Goal: Information Seeking & Learning: Learn about a topic

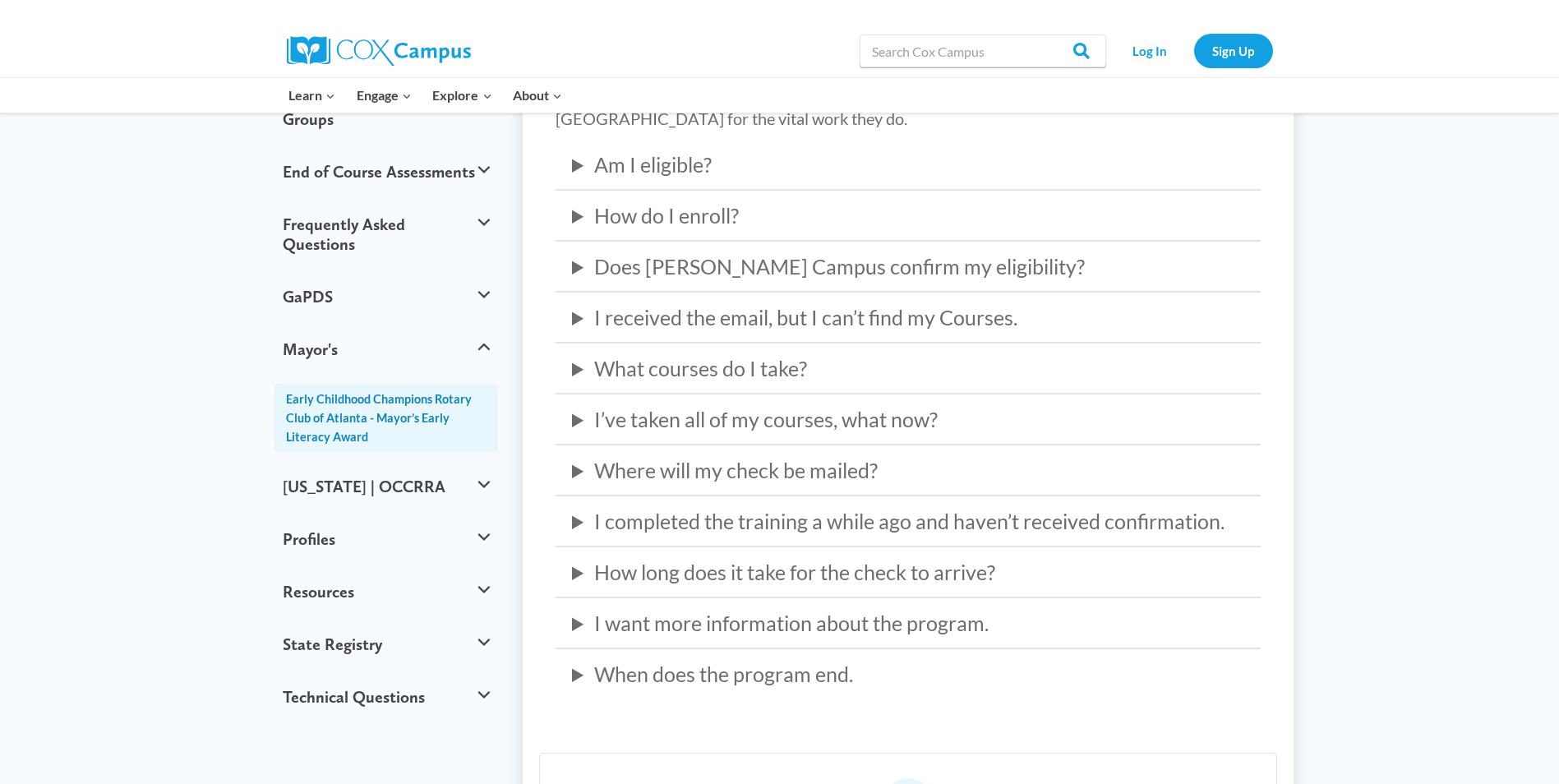
scroll to position [247, 0]
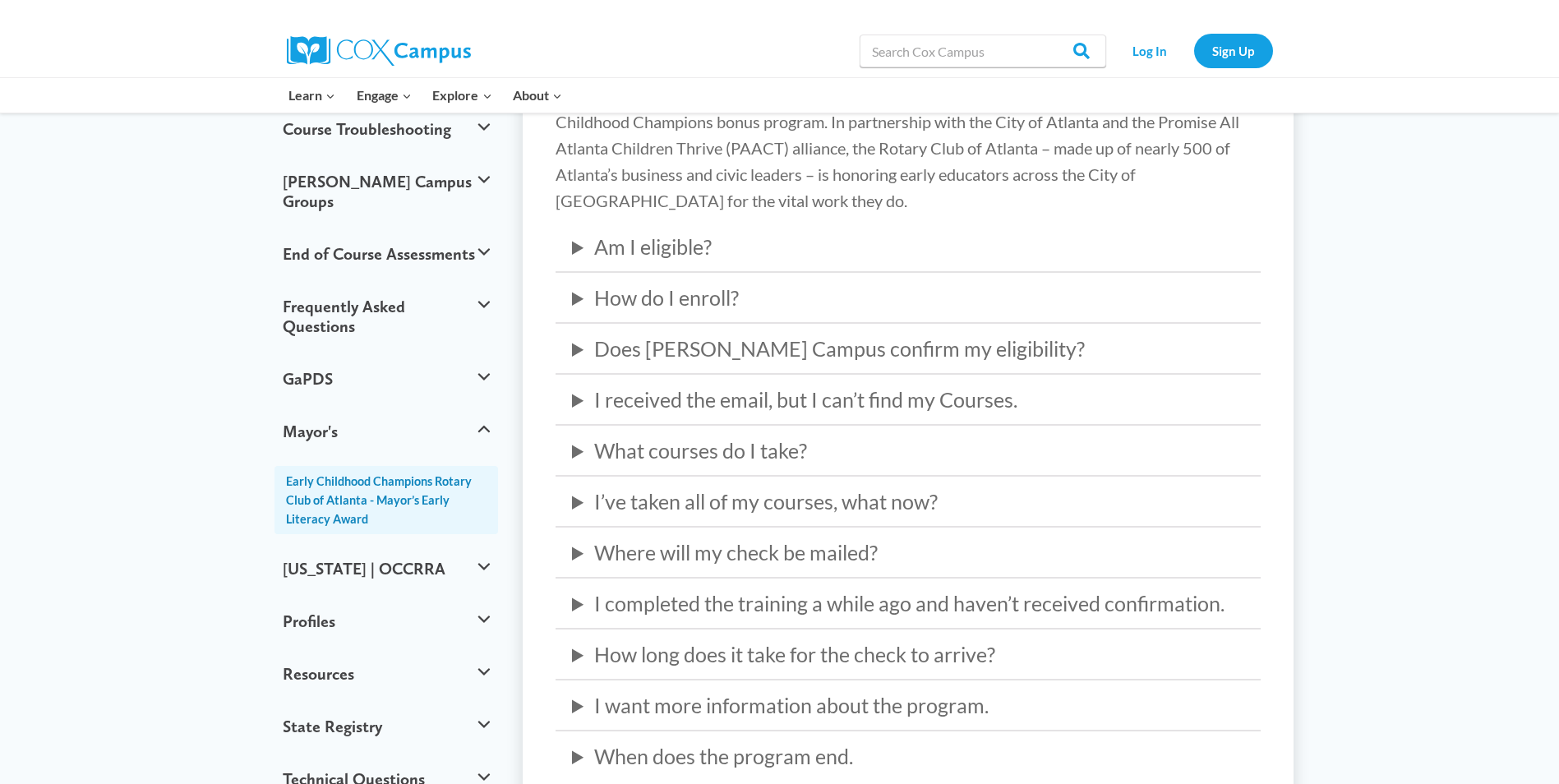
click at [680, 308] on summary "How do I enroll?" at bounding box center [908, 297] width 673 height 33
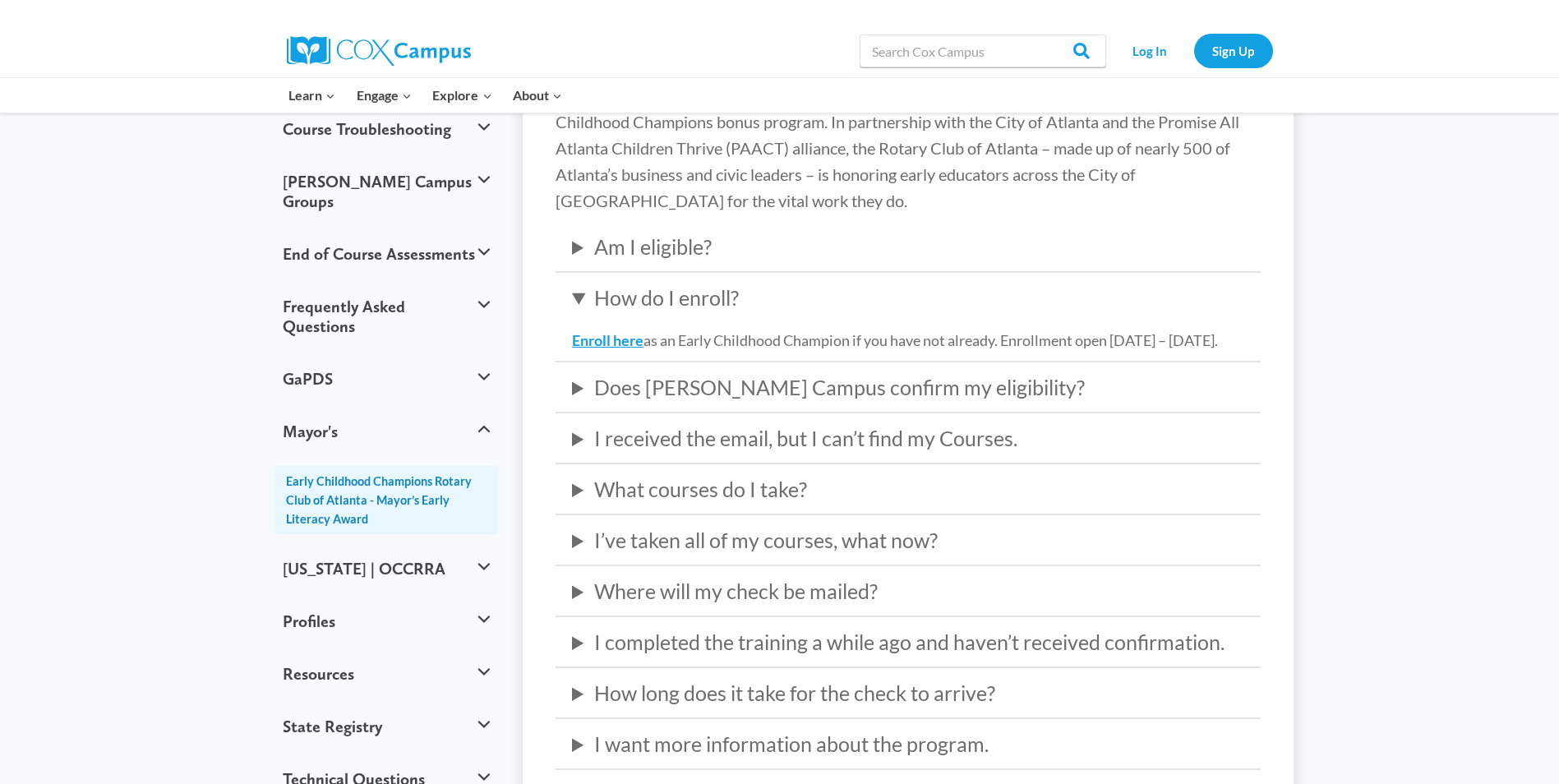
click at [663, 505] on summary "What courses do I take?" at bounding box center [908, 488] width 673 height 33
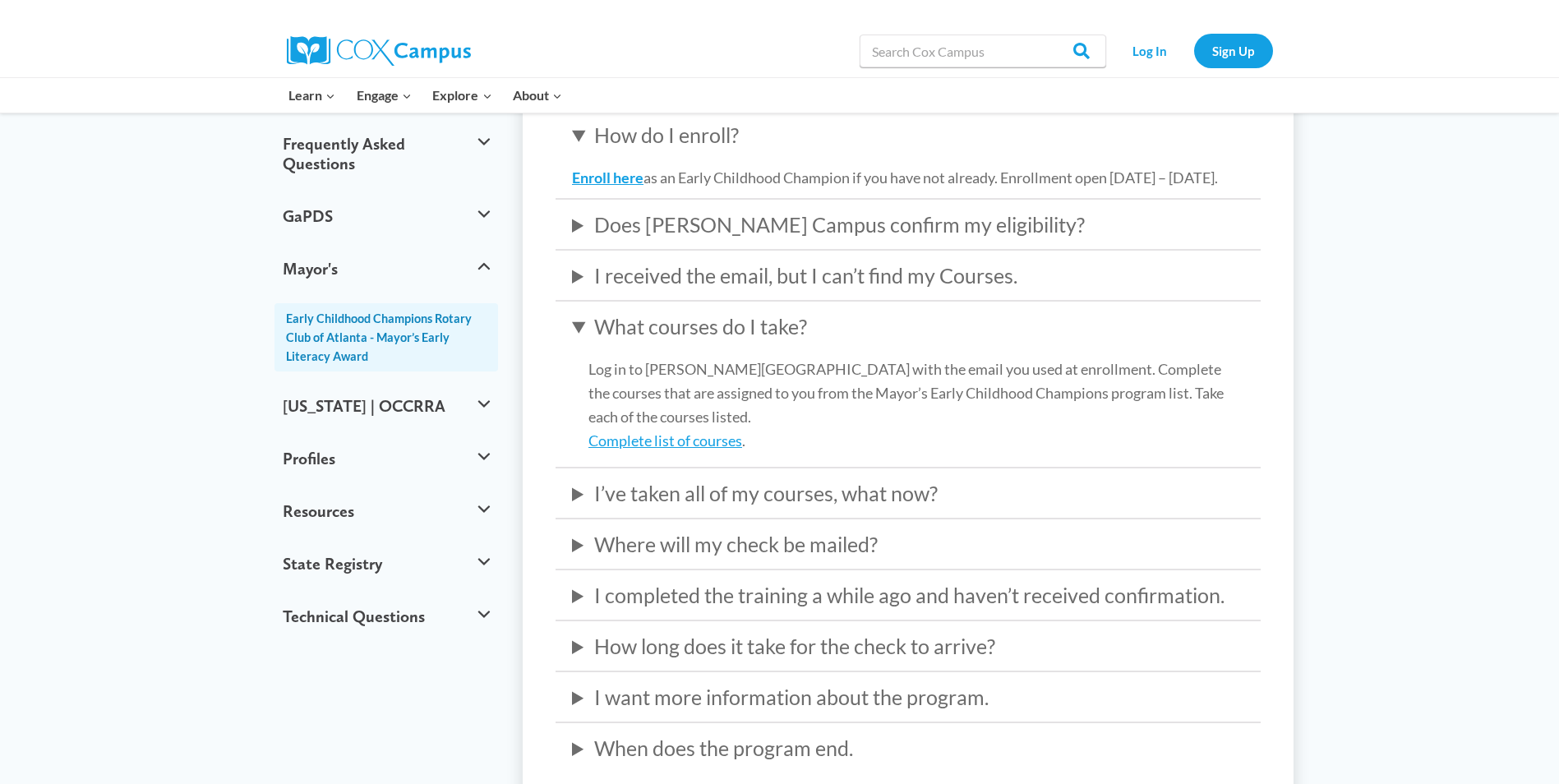
scroll to position [411, 0]
click at [660, 448] on link "Complete list of courses" at bounding box center [665, 438] width 154 height 18
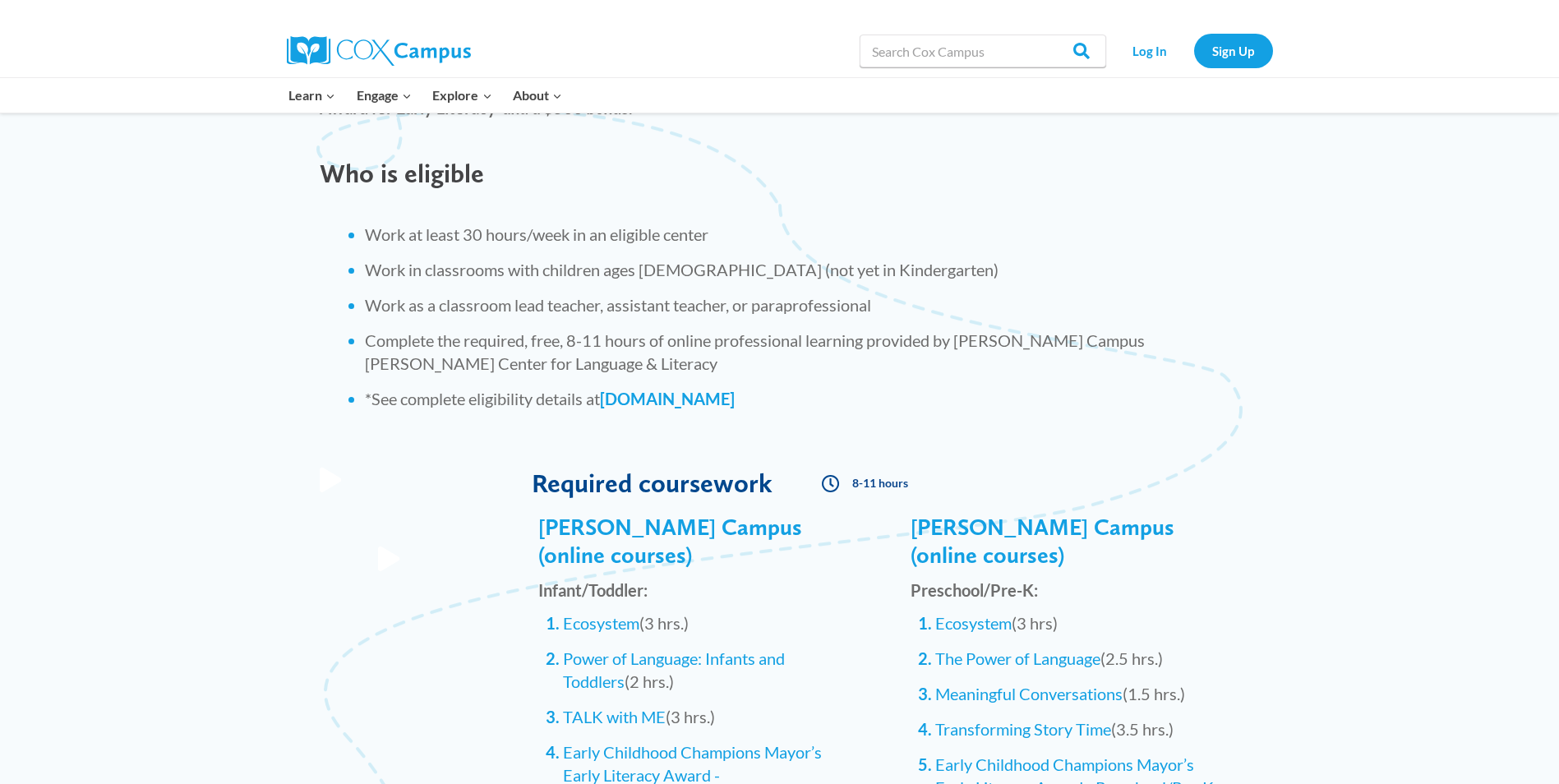
scroll to position [1561, 0]
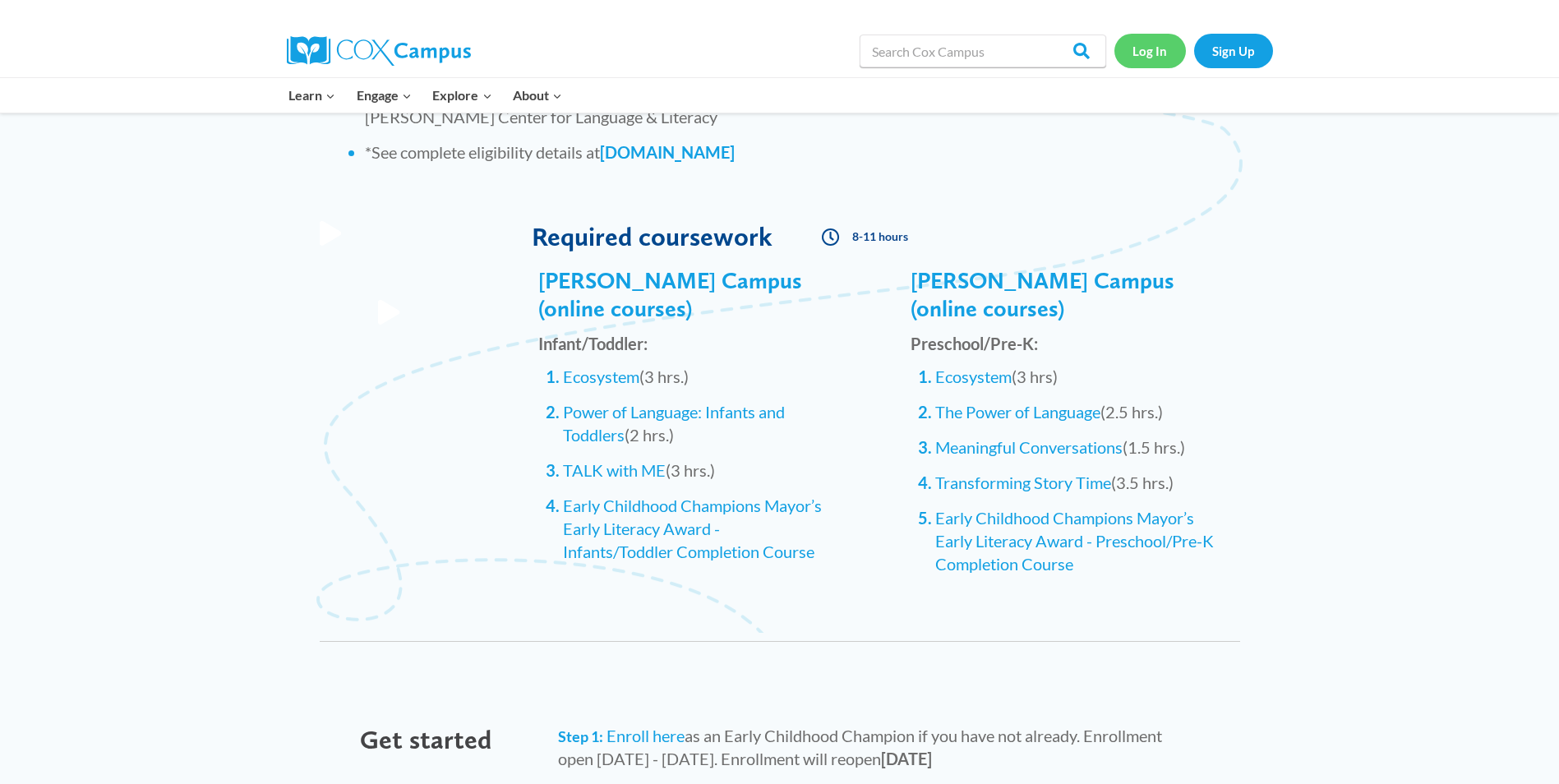
click at [1157, 56] on link "Log In" at bounding box center [1150, 51] width 72 height 34
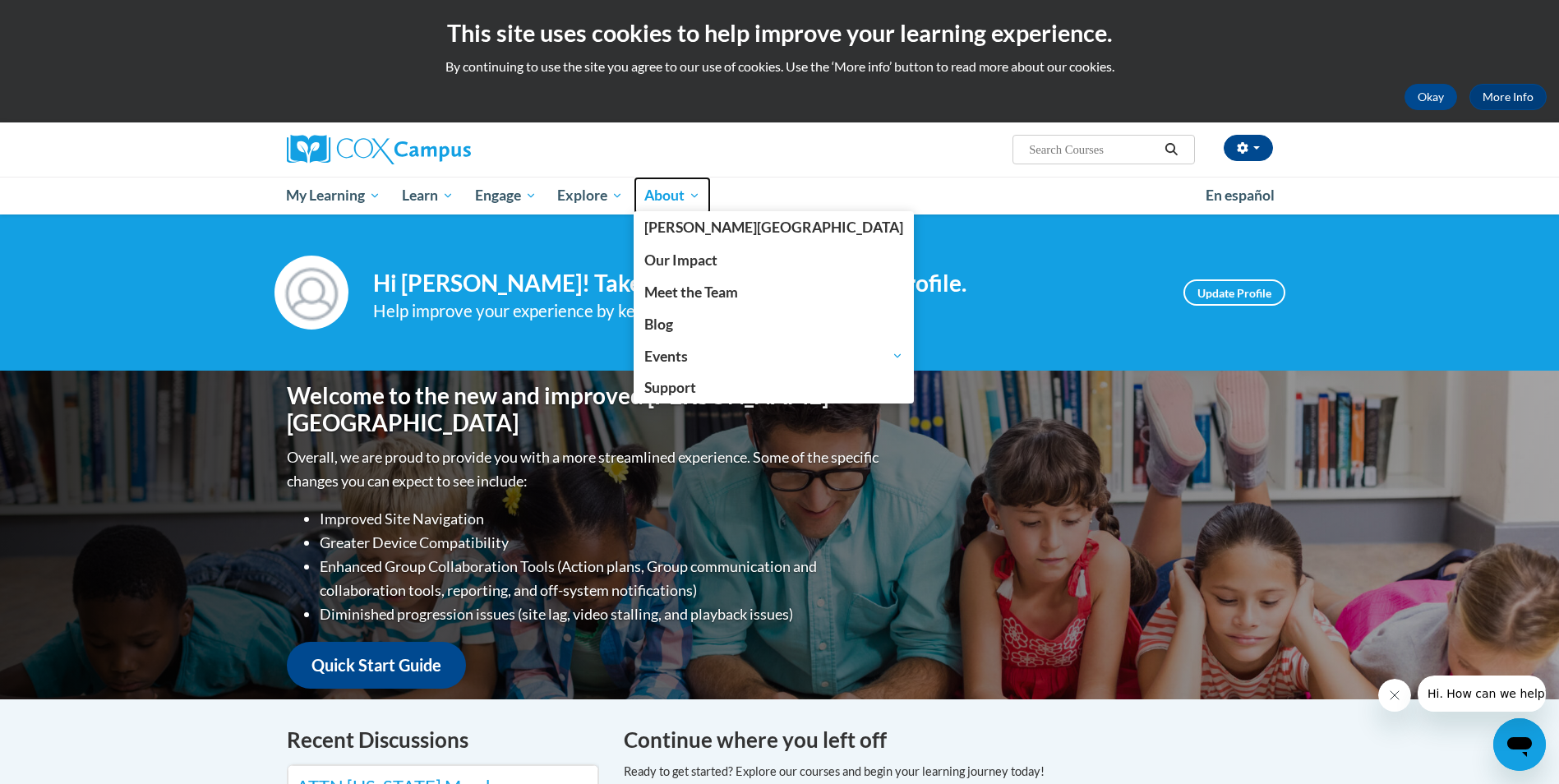
click at [684, 198] on span "About" at bounding box center [673, 195] width 56 height 19
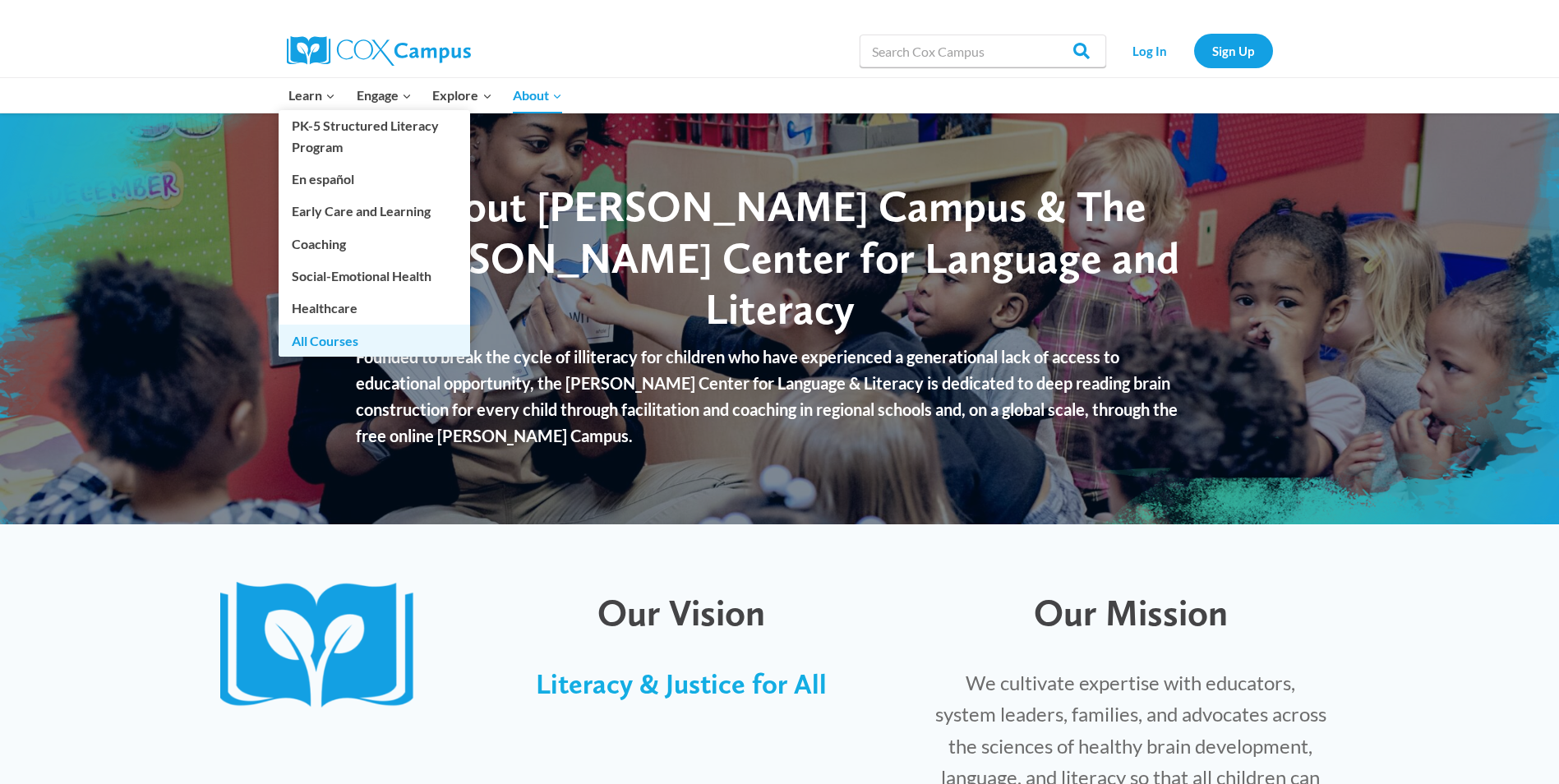
click at [325, 348] on link "All Courses" at bounding box center [374, 340] width 192 height 31
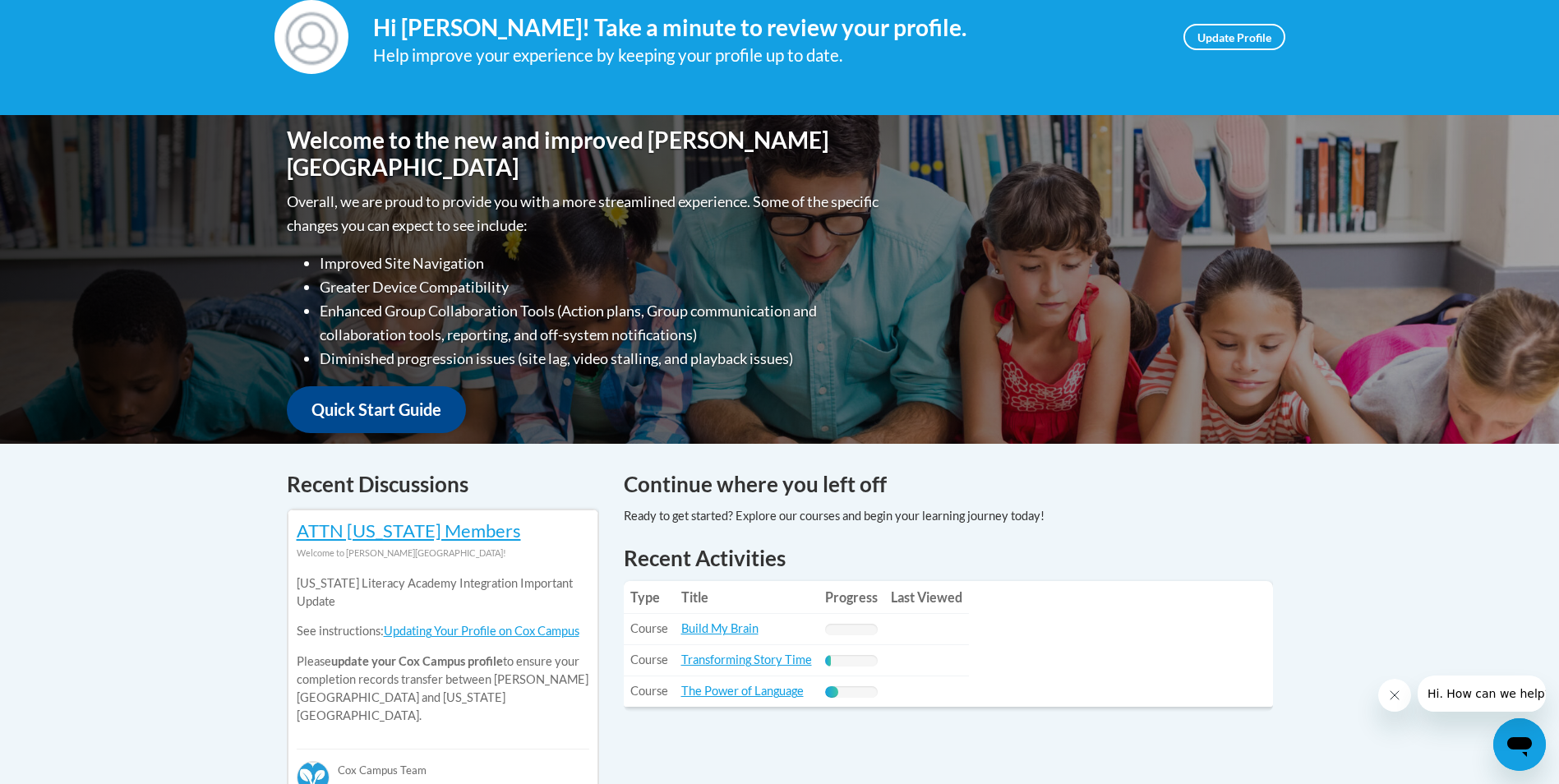
scroll to position [82, 0]
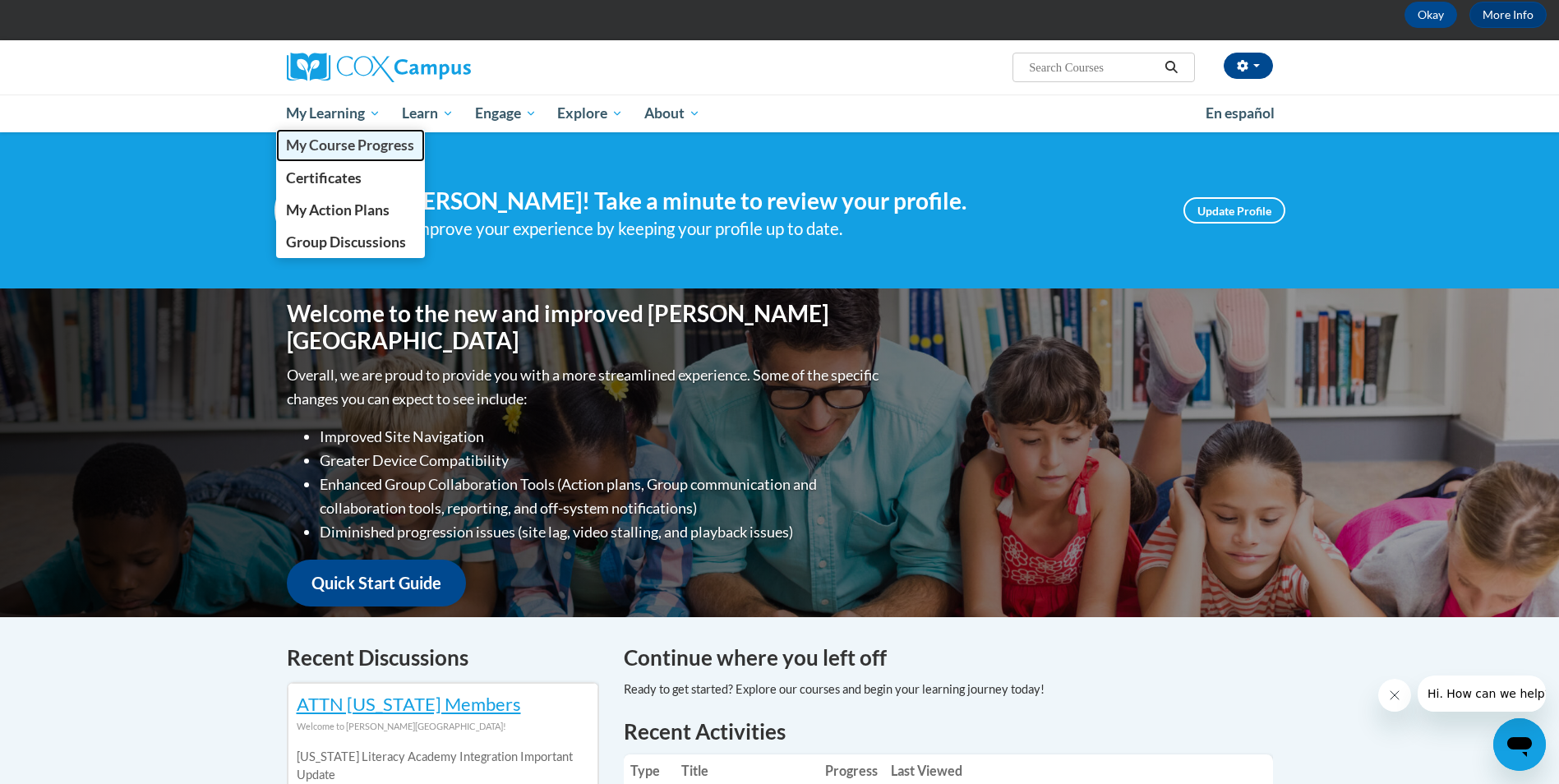
click at [362, 142] on span "My Course Progress" at bounding box center [350, 144] width 128 height 17
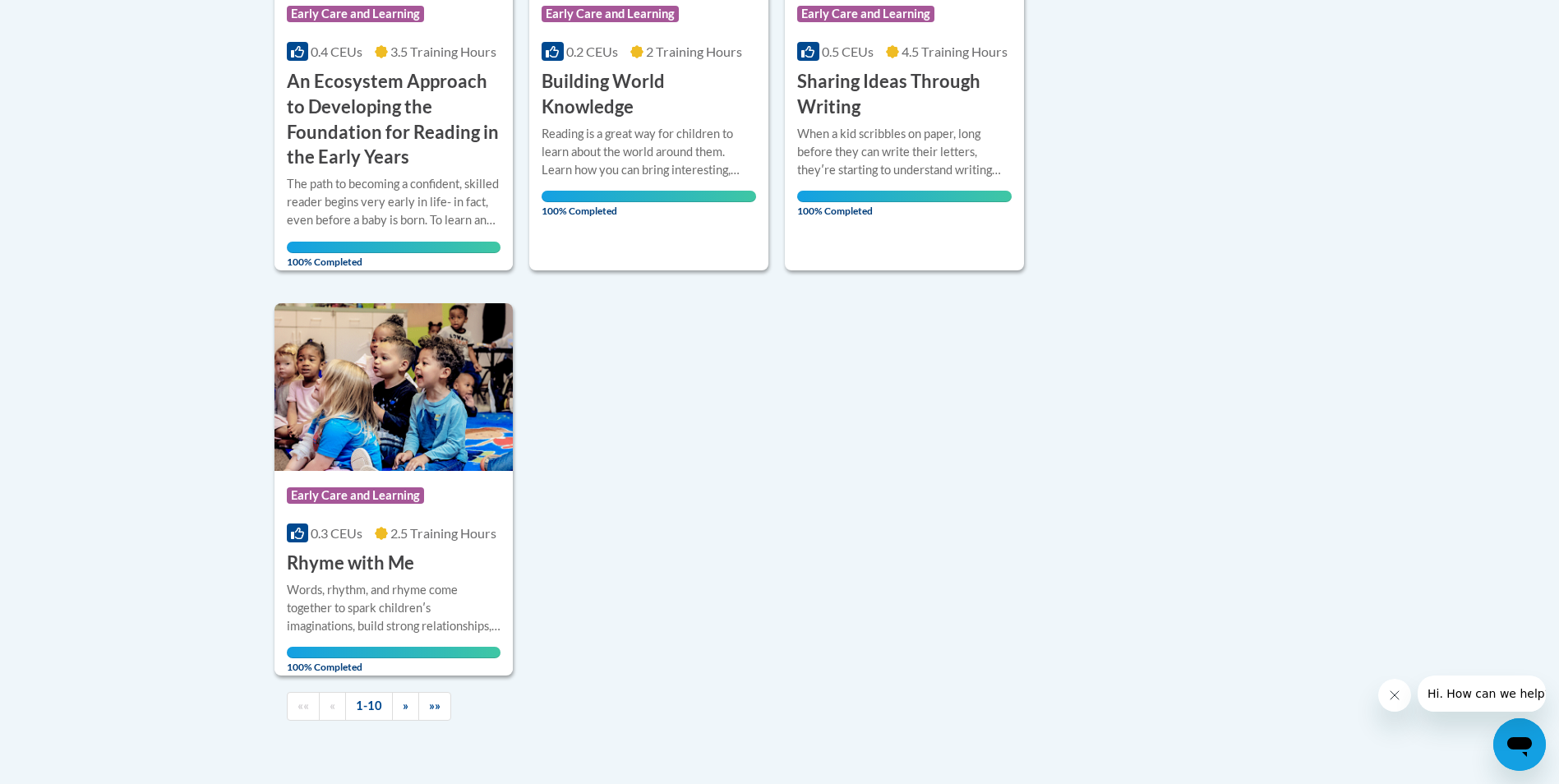
scroll to position [1479, 0]
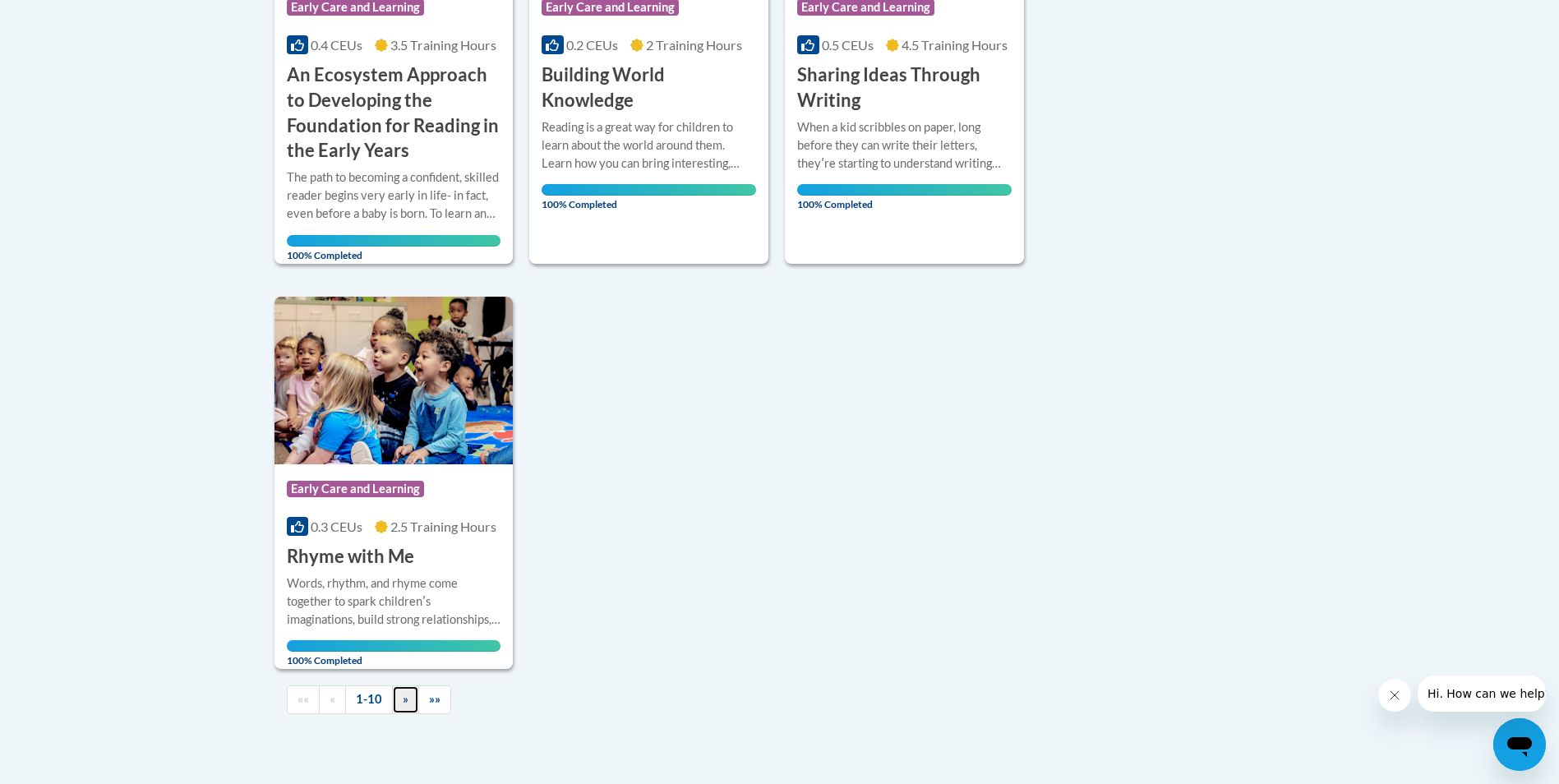
click at [399, 704] on link "»" at bounding box center [406, 700] width 27 height 29
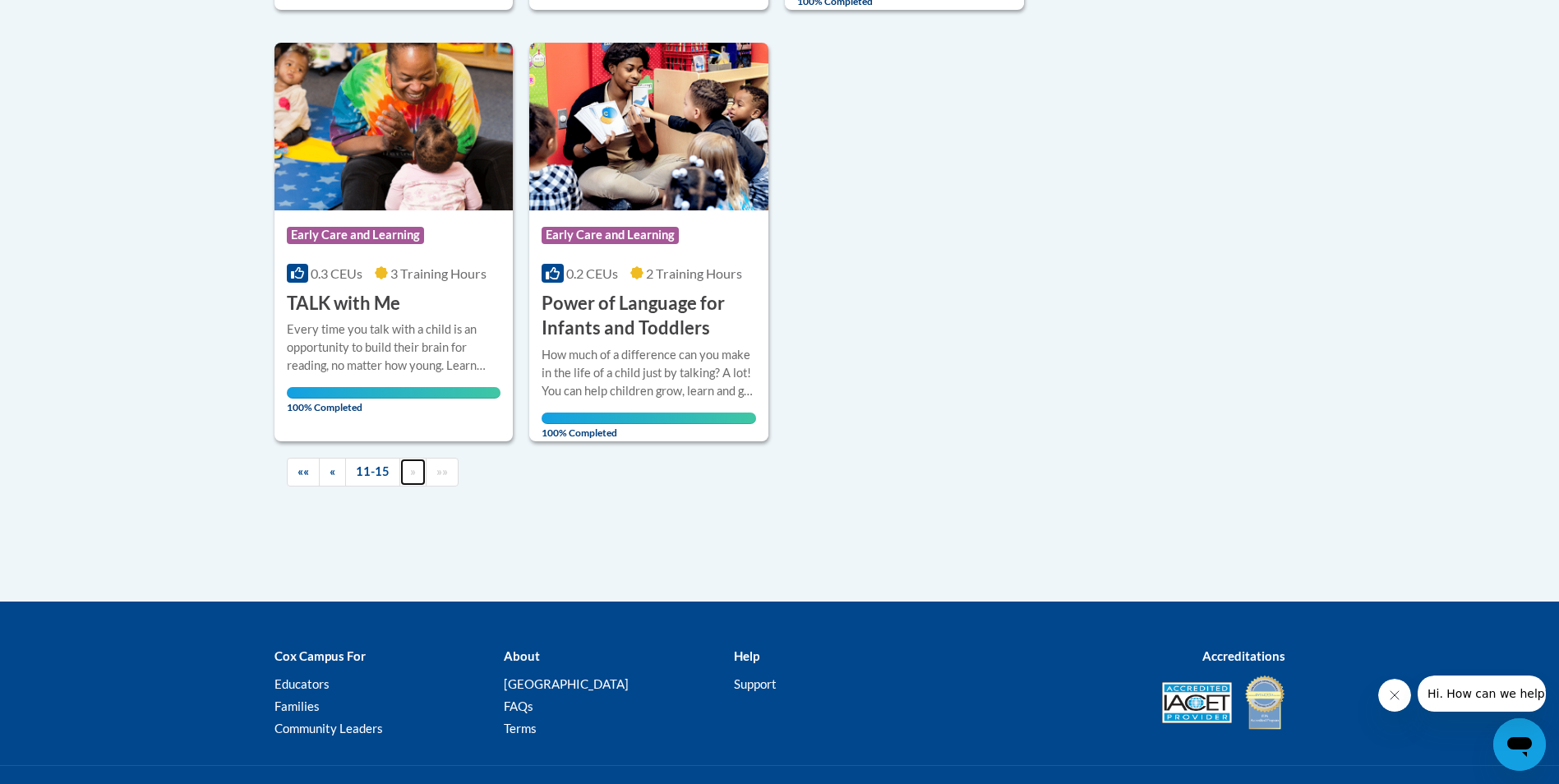
scroll to position [826, 0]
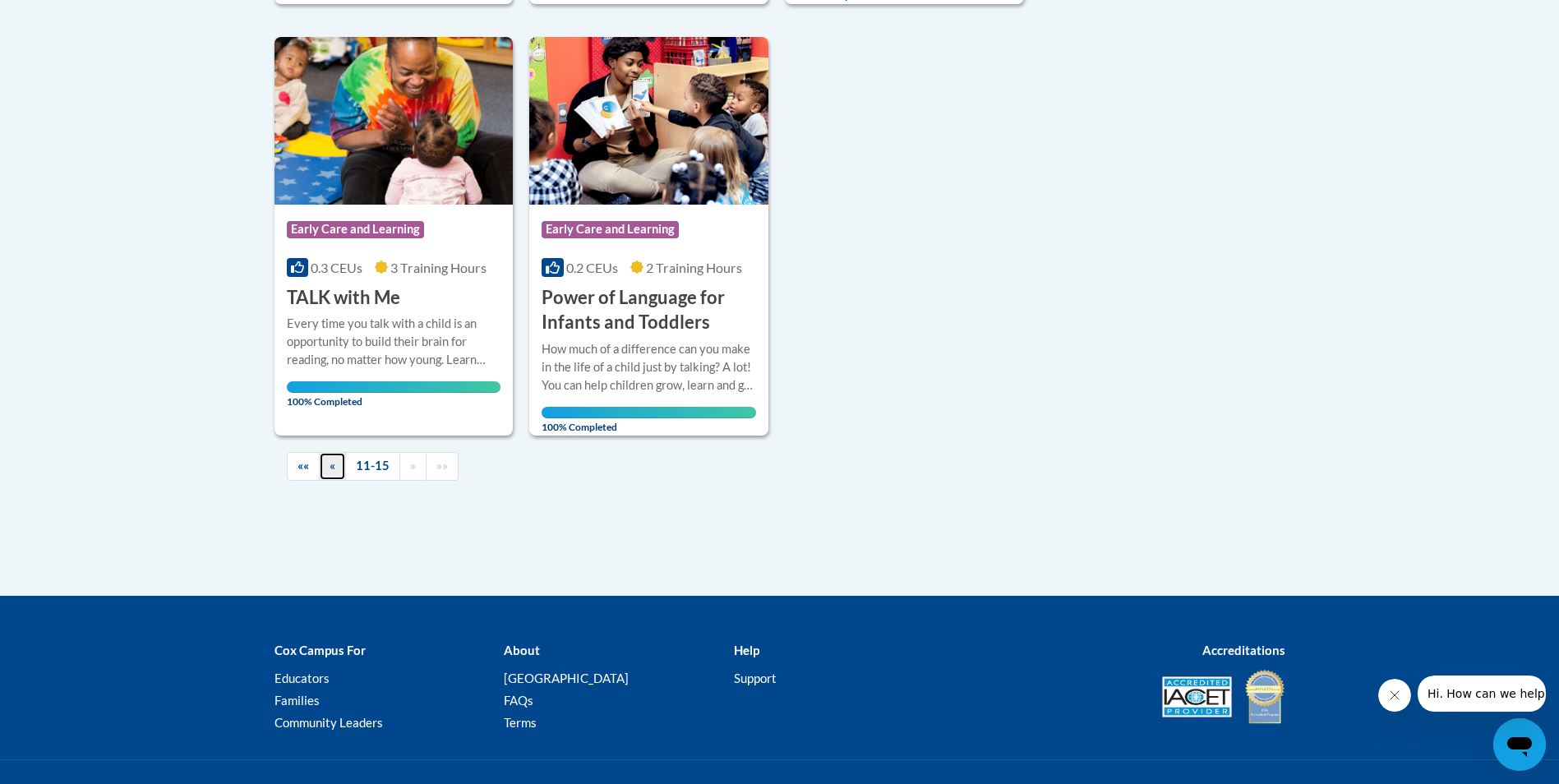
click at [334, 471] on span "«" at bounding box center [332, 466] width 6 height 14
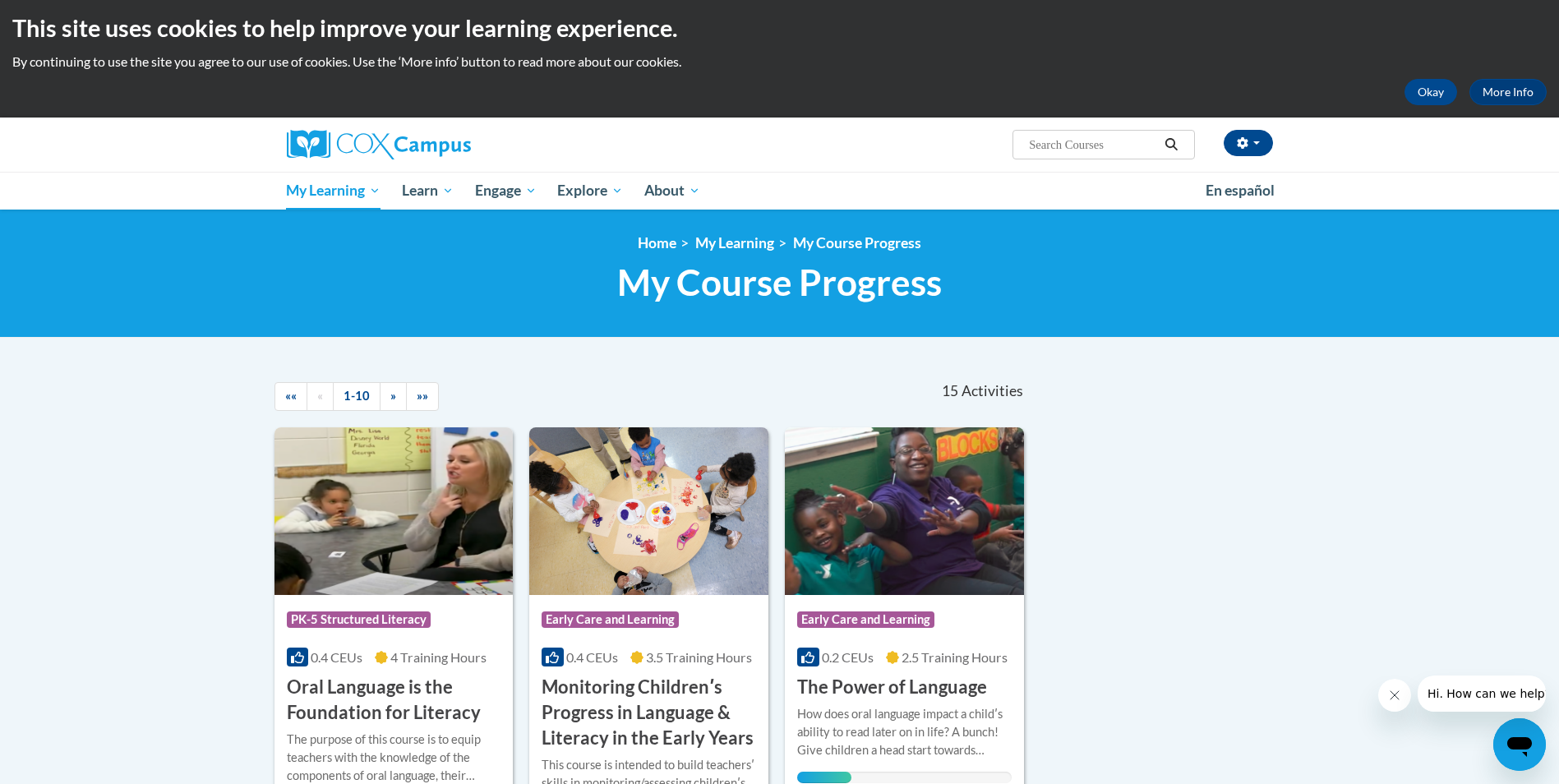
scroll to position [0, 0]
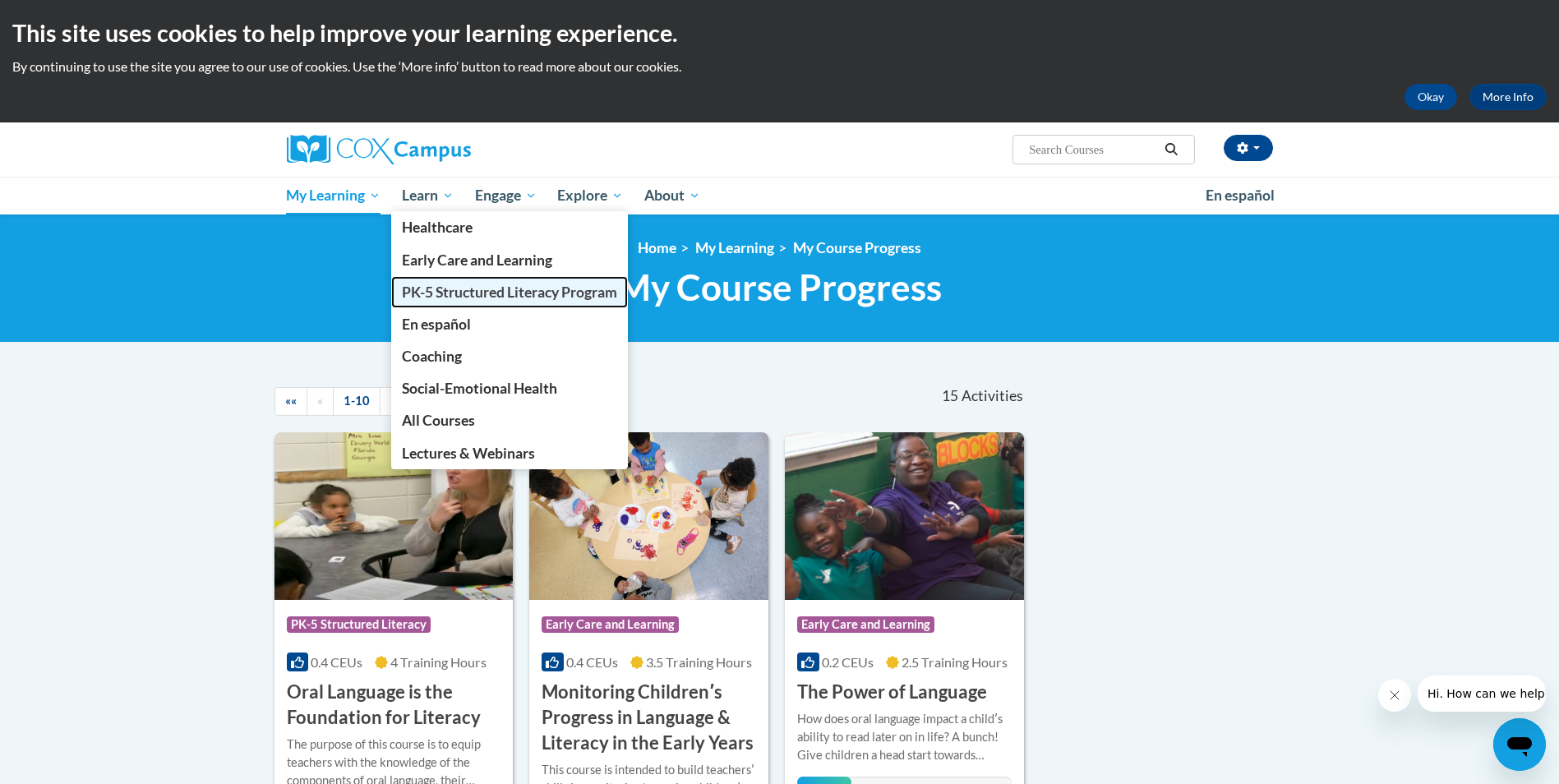
click at [423, 287] on span "PK-5 Structured Literacy Program" at bounding box center [510, 292] width 215 height 17
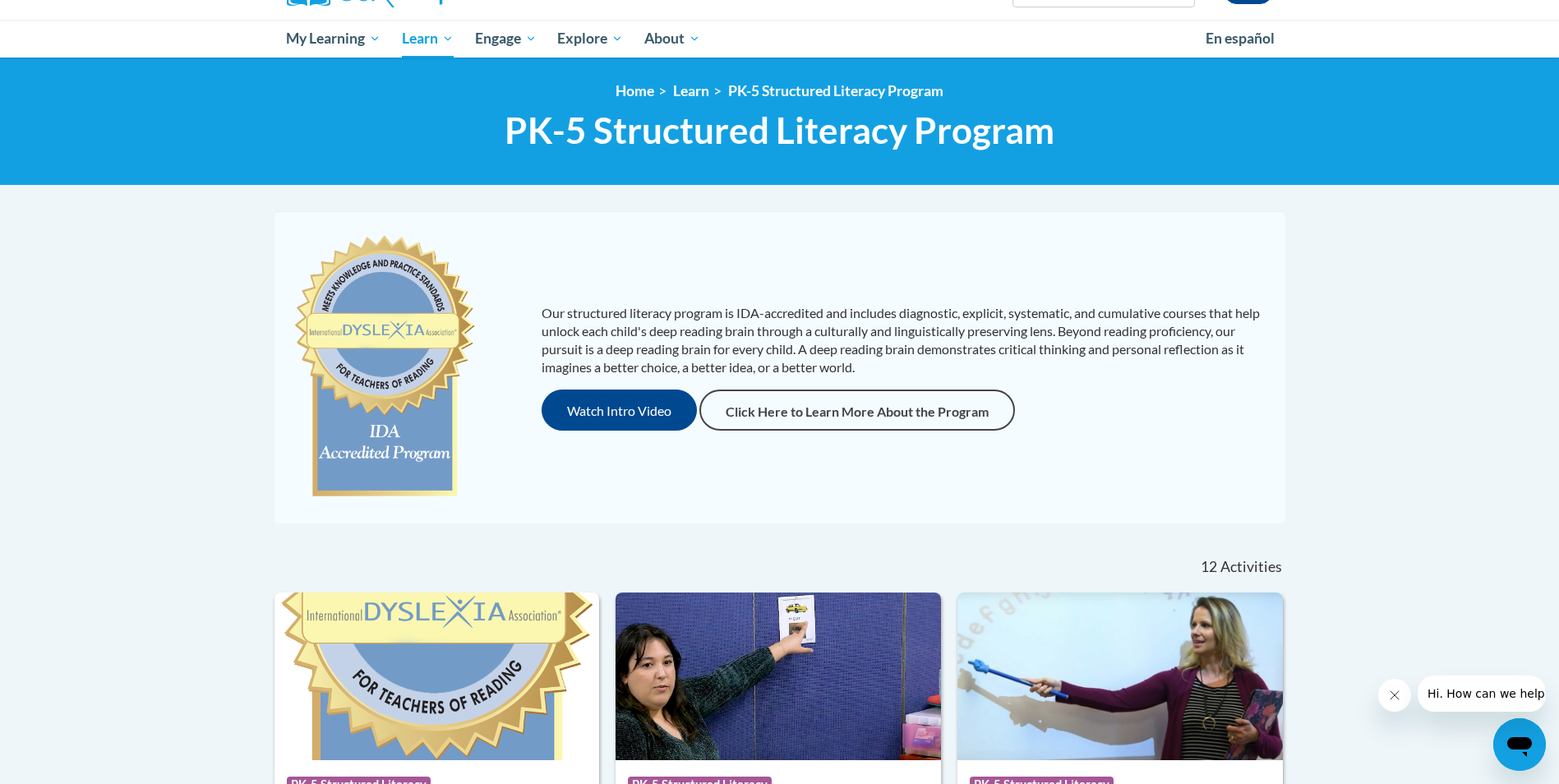
scroll to position [73, 0]
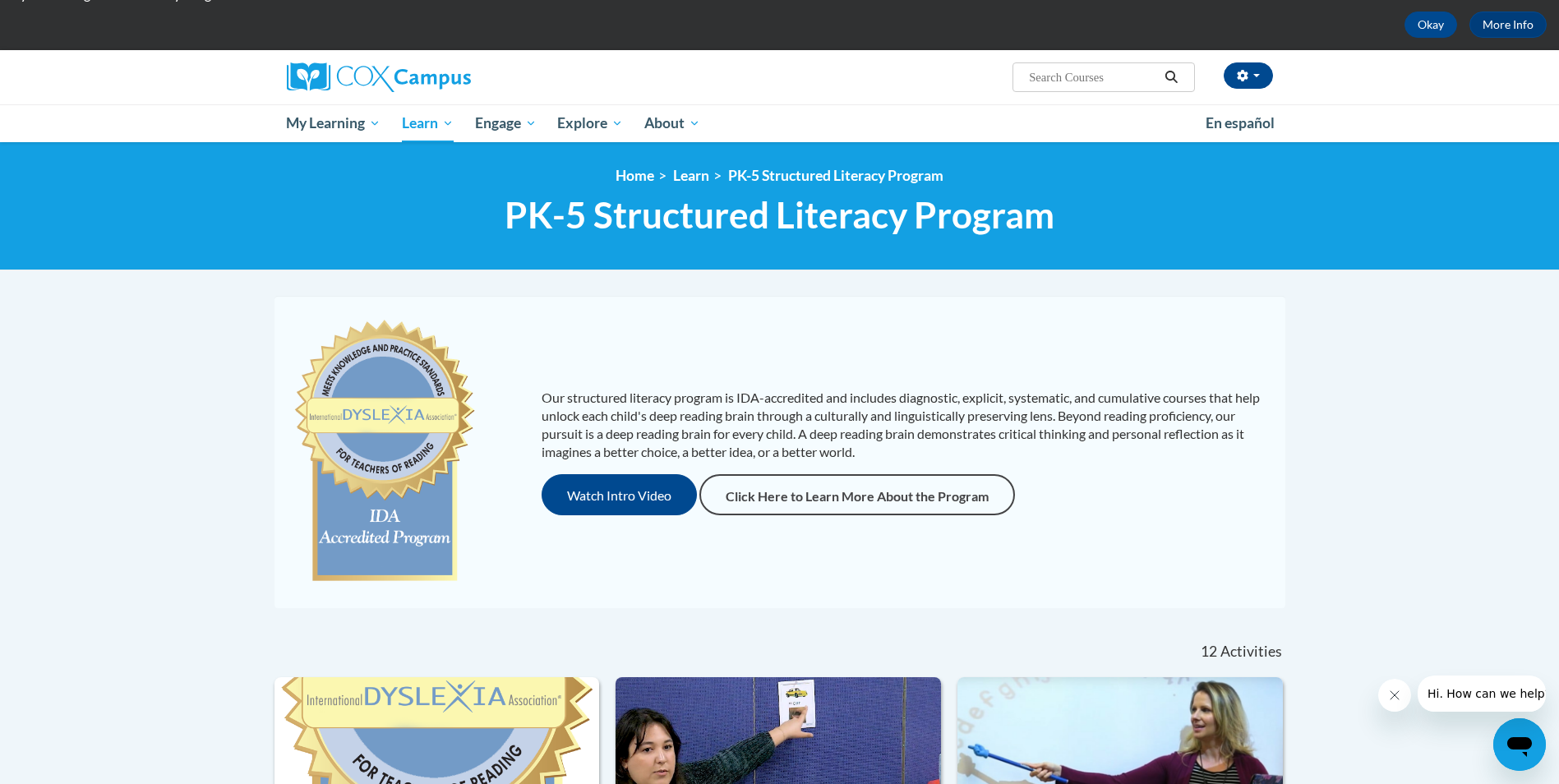
click at [1071, 72] on input "Search..." at bounding box center [1093, 77] width 132 height 19
type input "the power of language"
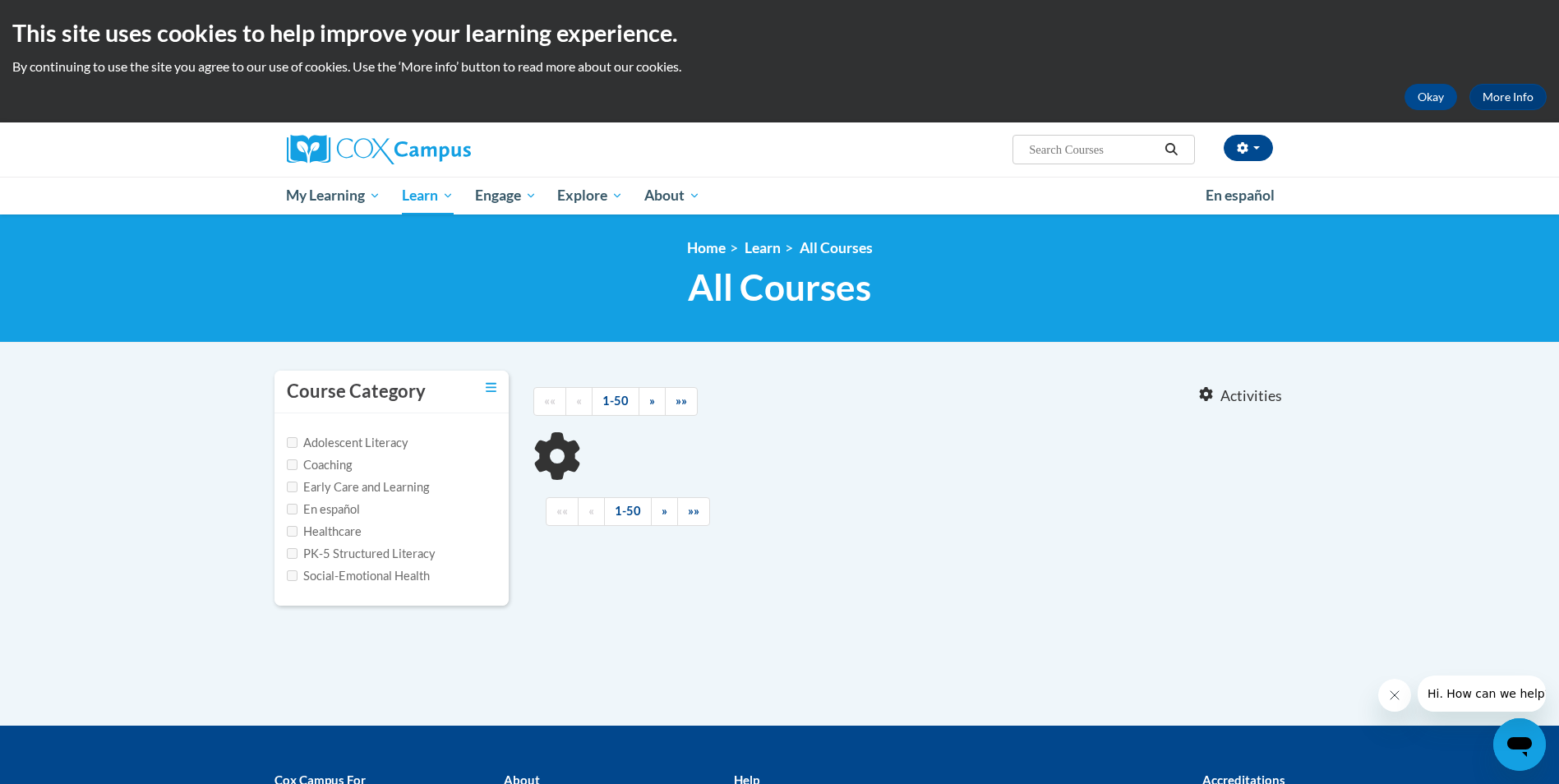
type input "the power of language"
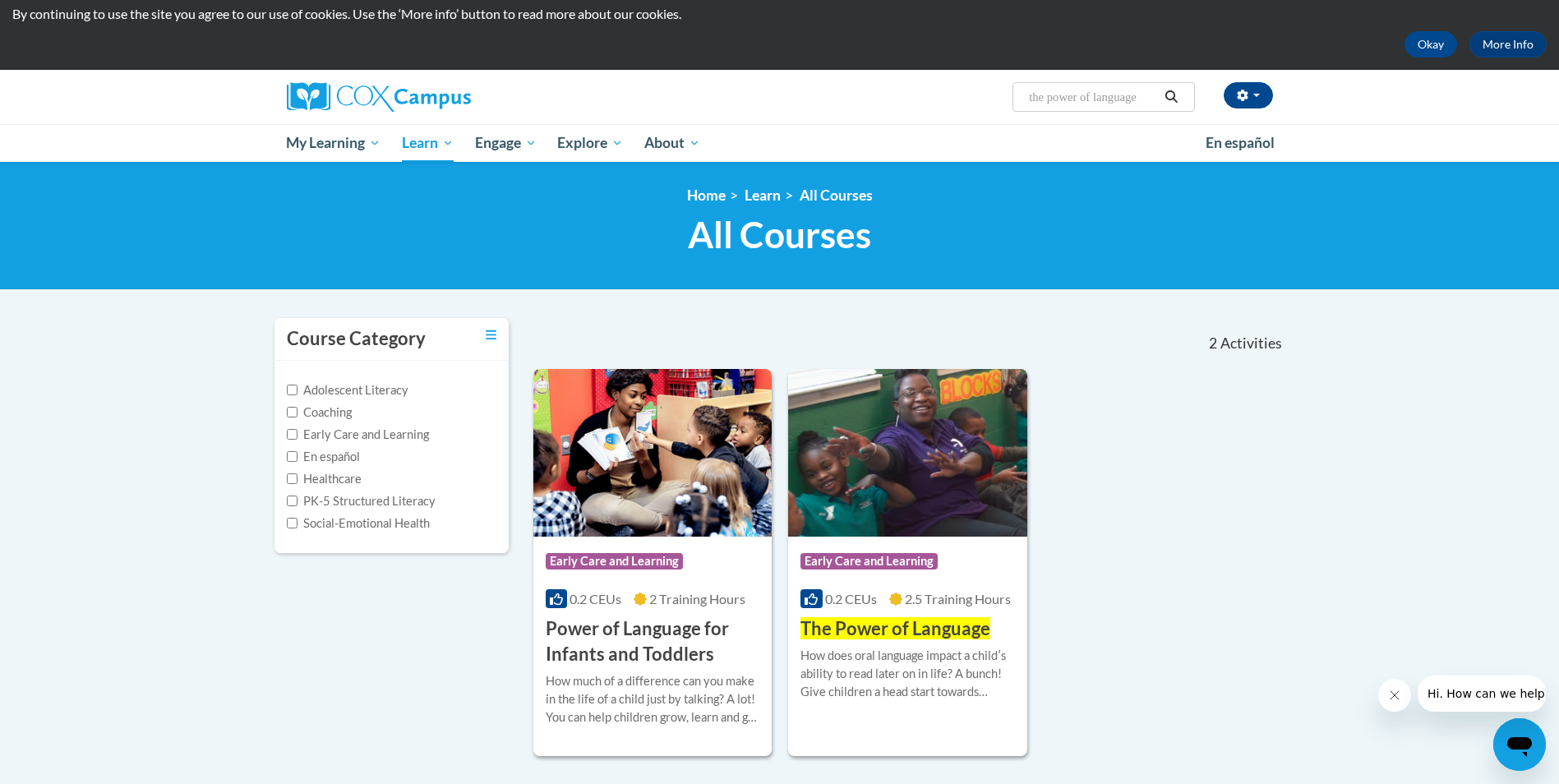
scroll to position [82, 0]
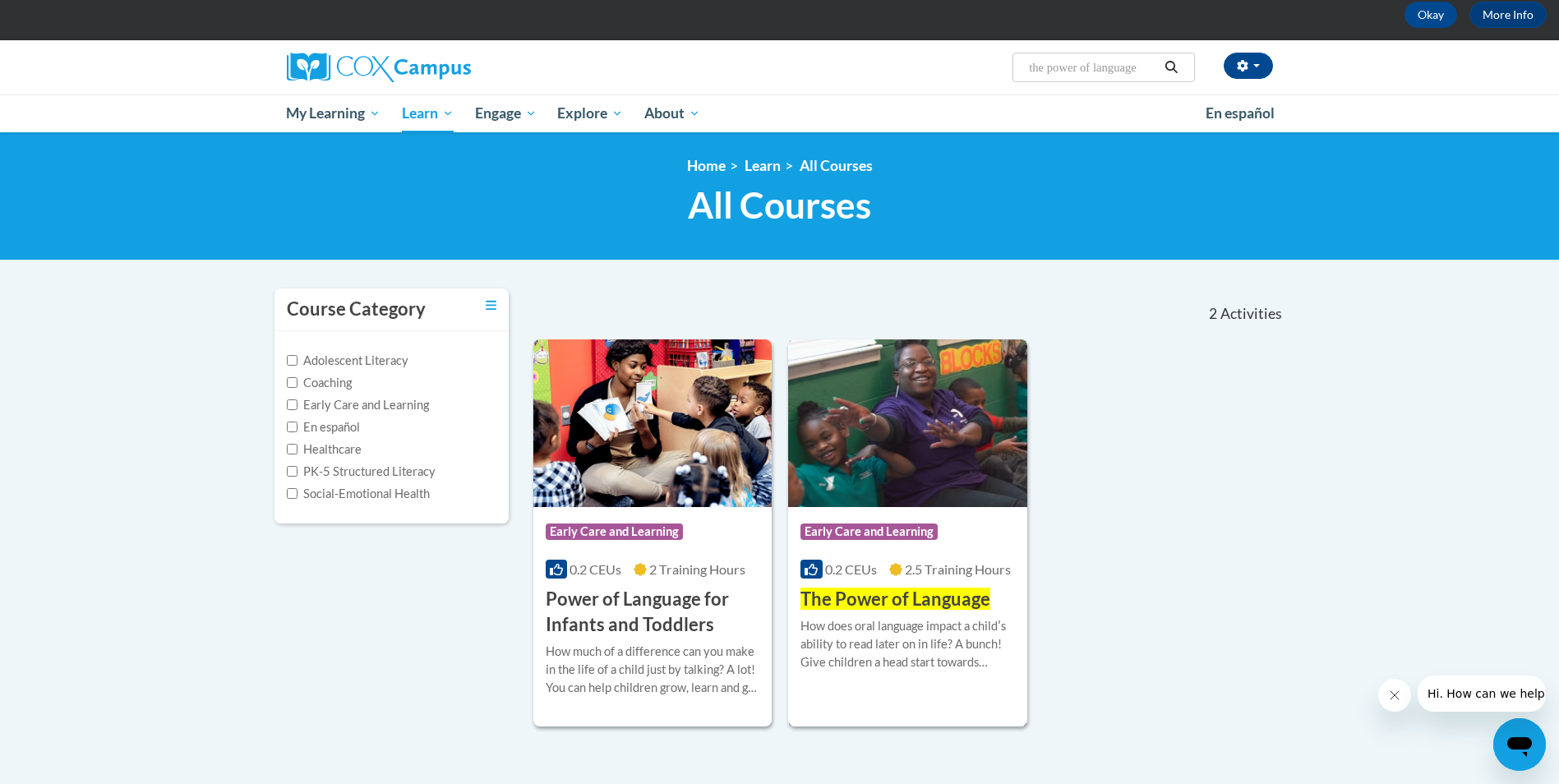
click at [884, 591] on span "The Power of Language" at bounding box center [895, 598] width 190 height 22
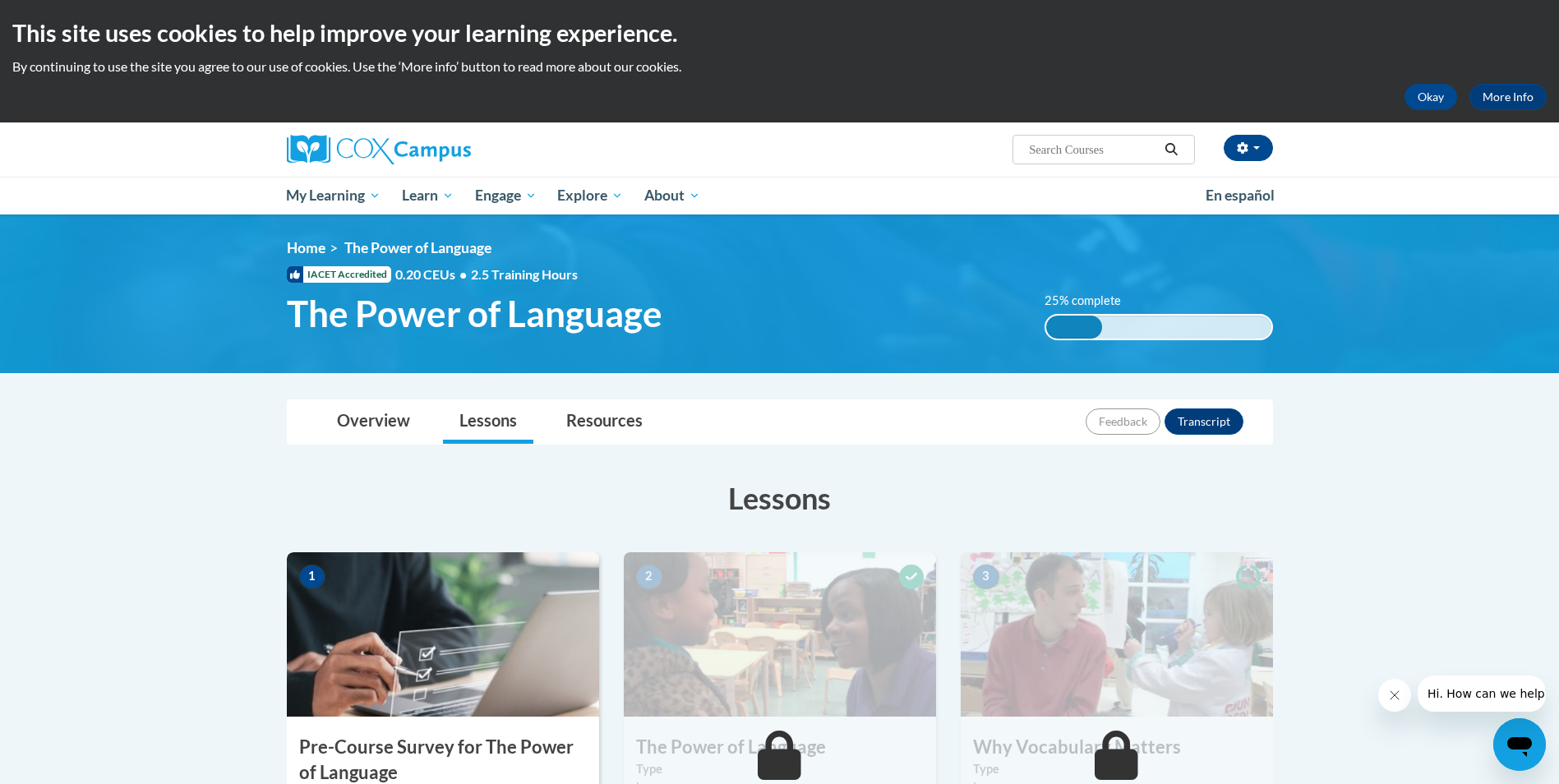
click at [1104, 141] on input "Search..." at bounding box center [1093, 149] width 132 height 19
type input "ecosystem"
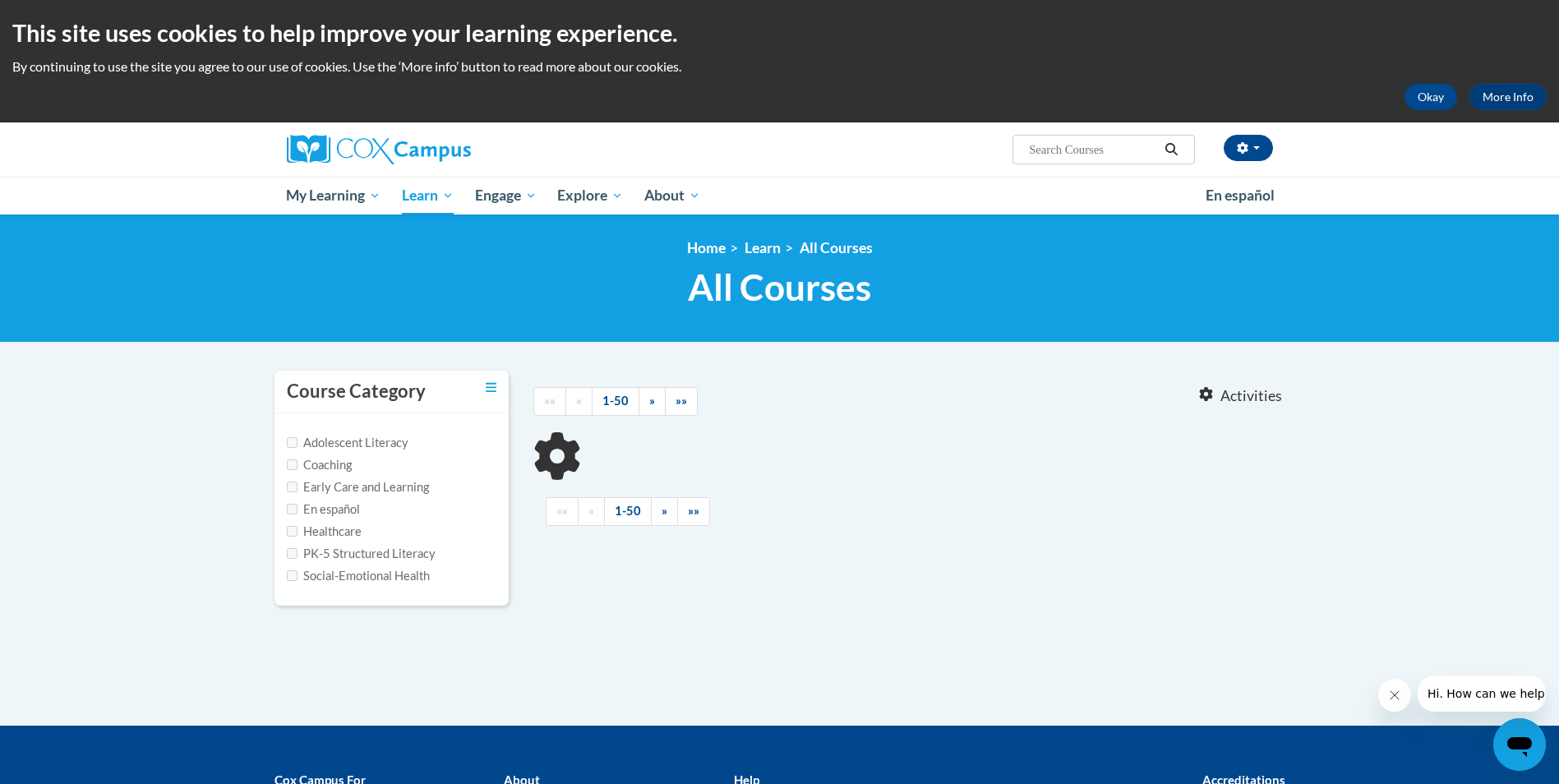
type input "ecosystem"
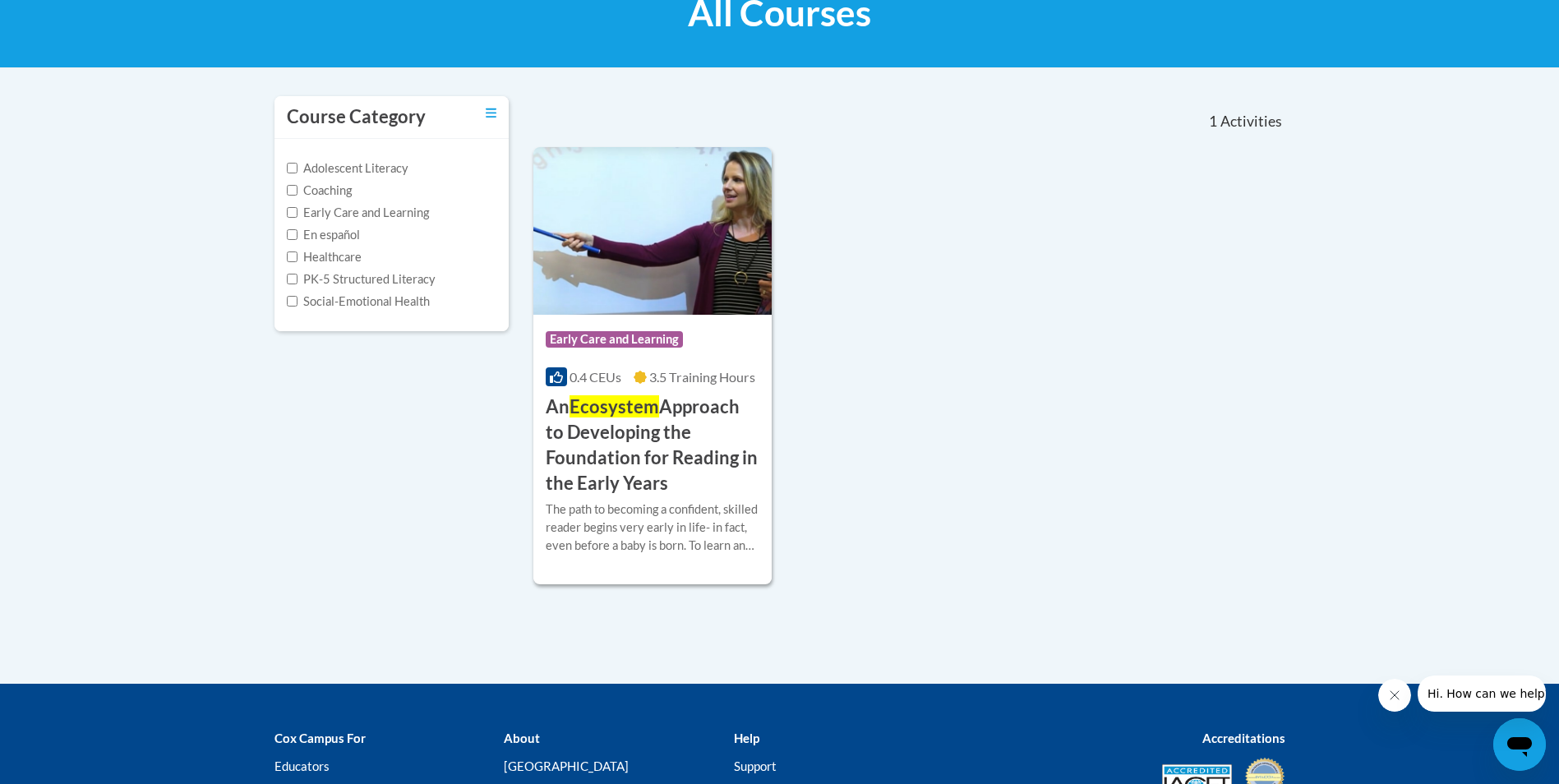
scroll to position [82, 0]
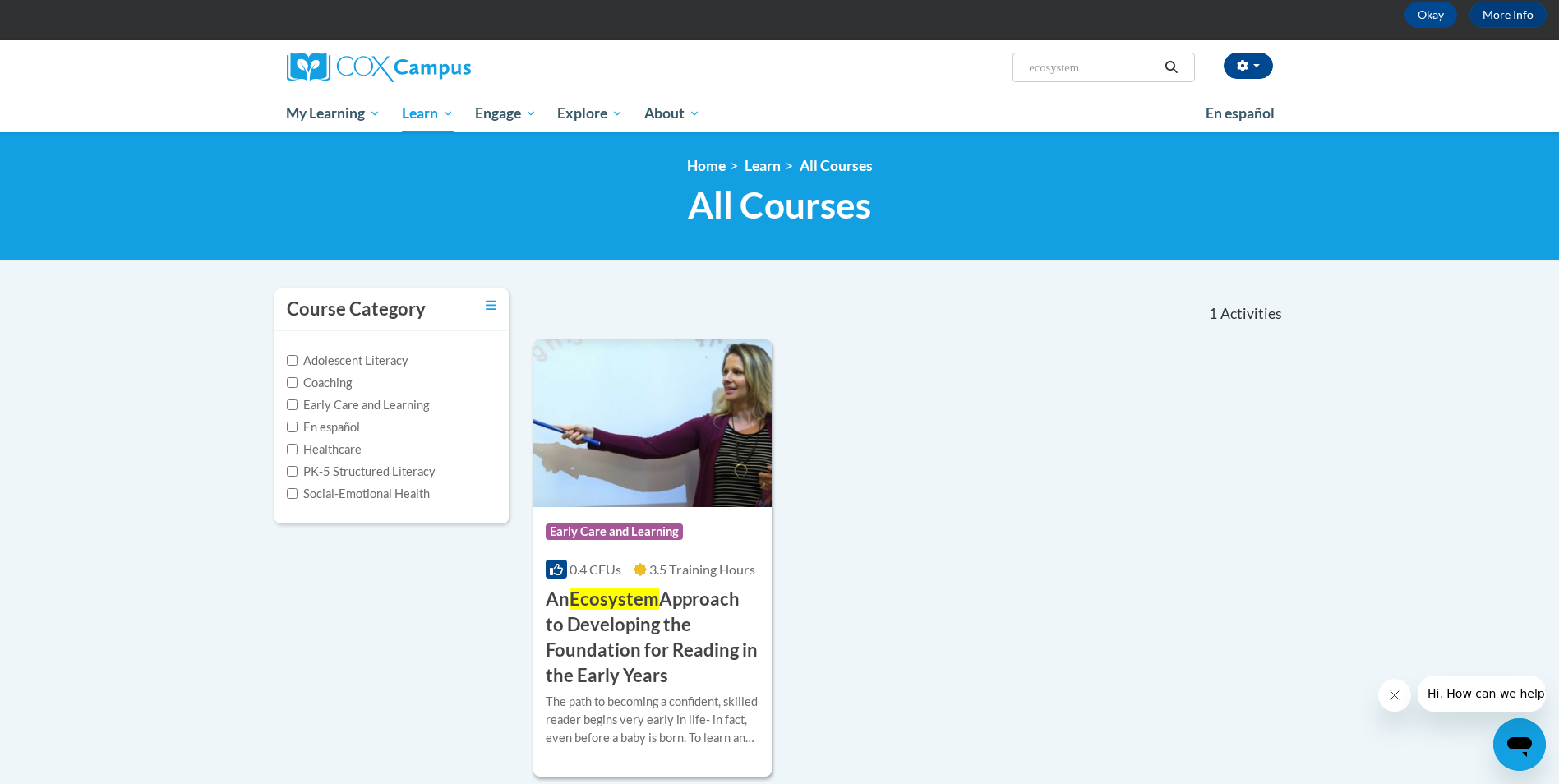
click at [1042, 76] on input "ecosystem" at bounding box center [1093, 67] width 132 height 19
drag, startPoint x: 1114, startPoint y: 70, endPoint x: 990, endPoint y: 71, distance: 124.0
click at [990, 71] on div "[PERSON_NAME] ([GEOGRAPHIC_DATA]/New_York UTC-04:00) My Profile Inbox My Transc…" at bounding box center [949, 62] width 674 height 42
type input "tranforming story time"
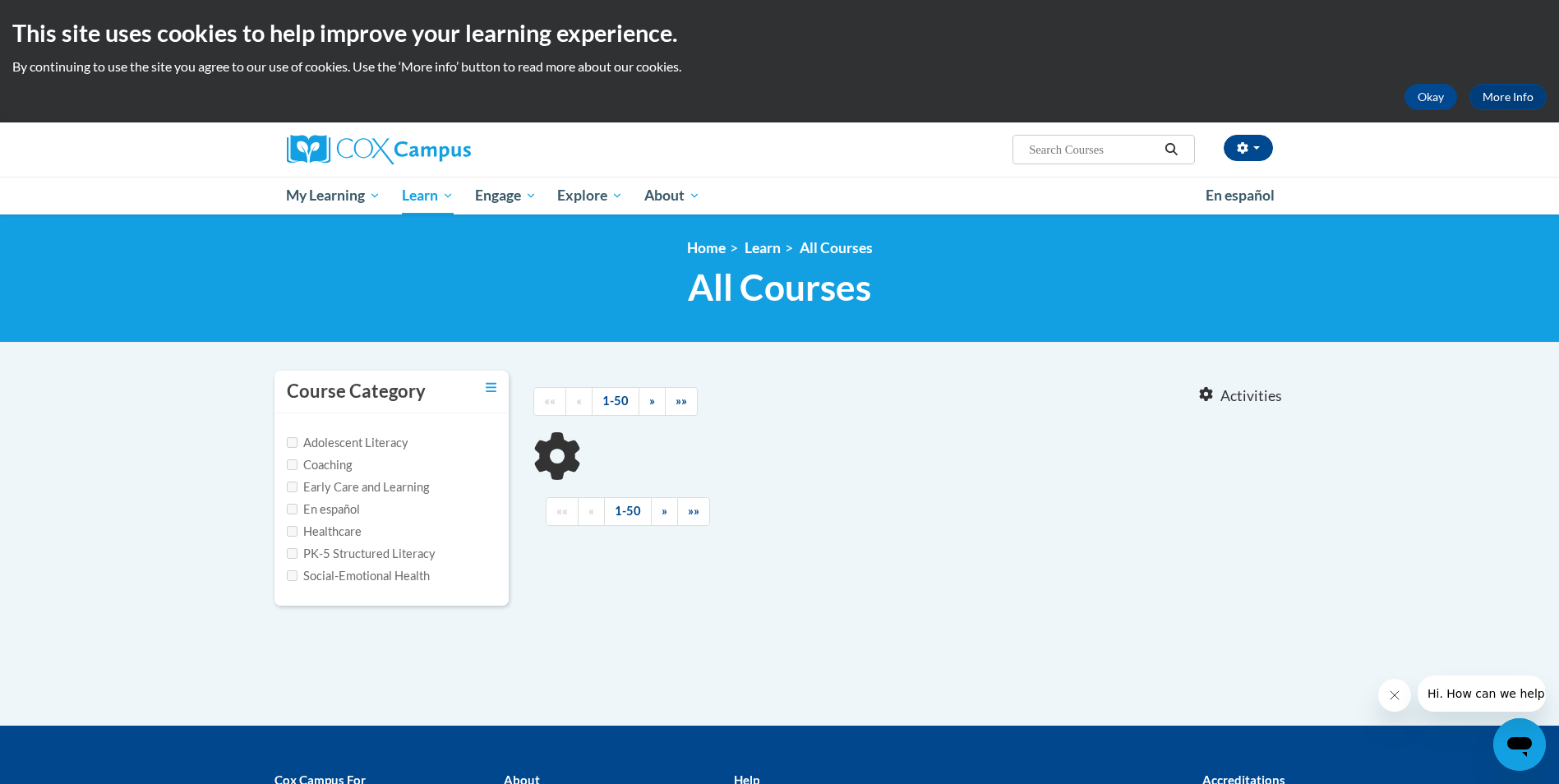
type input "tranforming story time"
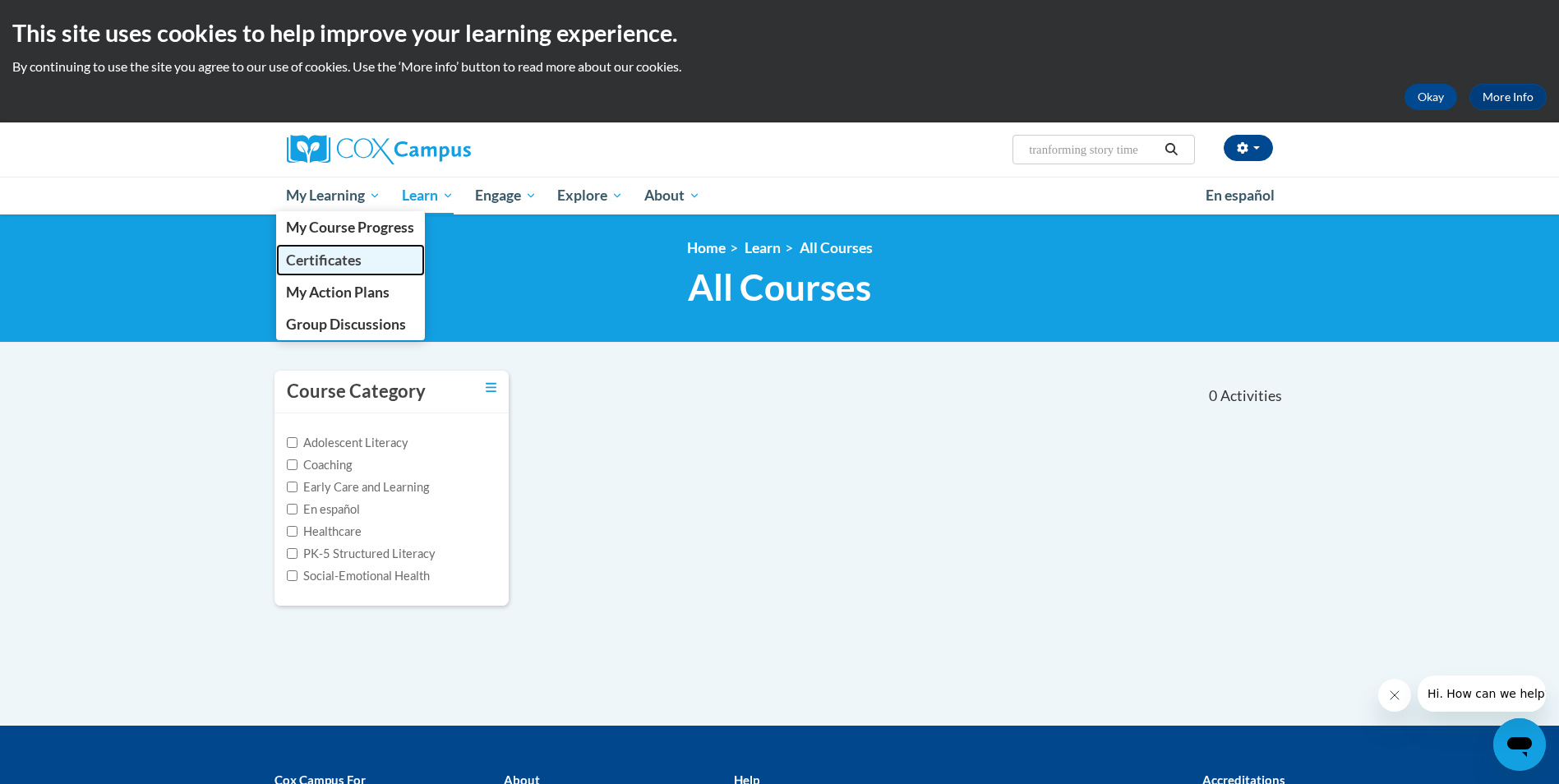
click at [342, 267] on span "Certificates" at bounding box center [323, 260] width 75 height 17
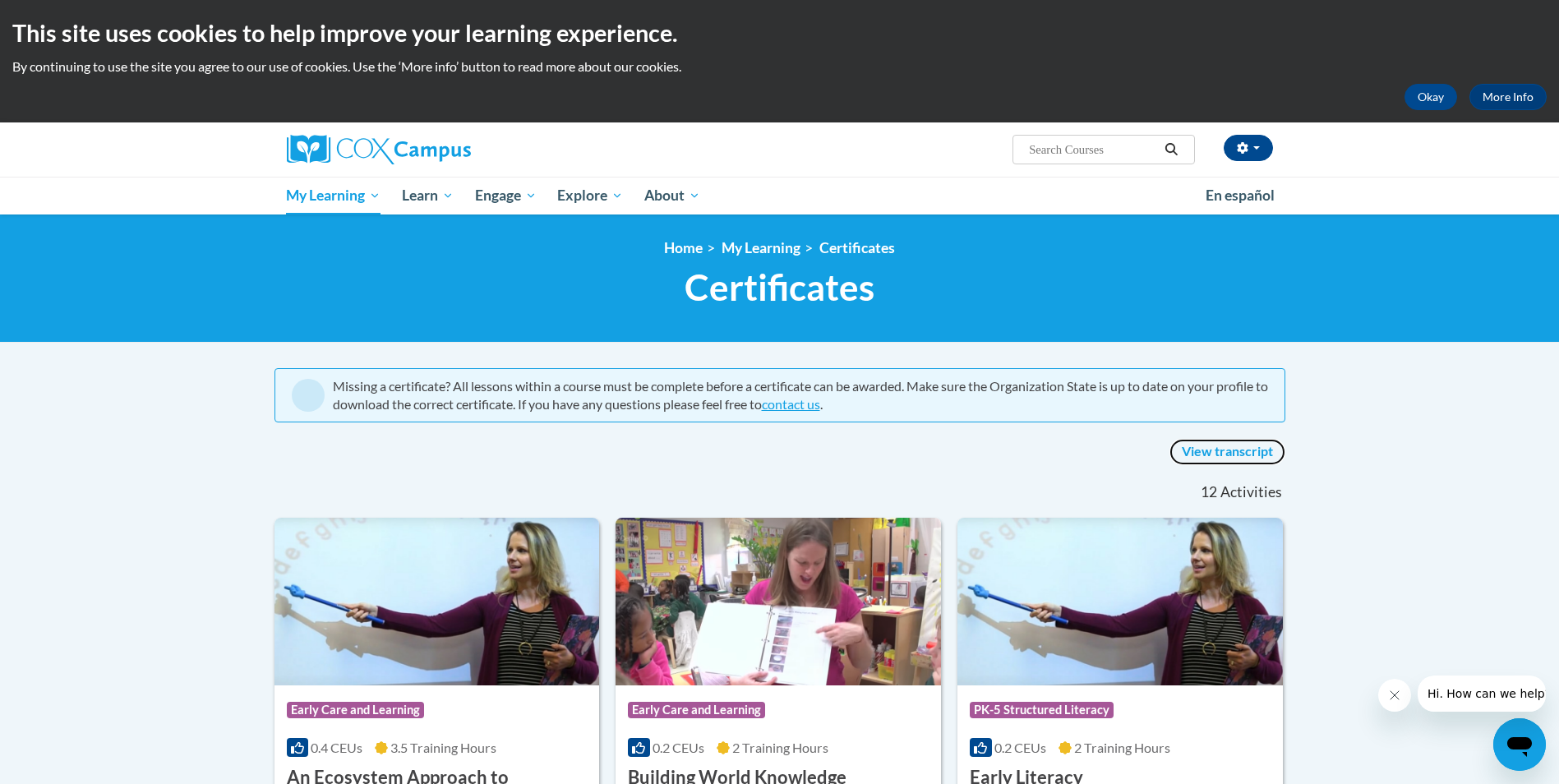
click at [1217, 442] on link "View transcript" at bounding box center [1227, 451] width 116 height 26
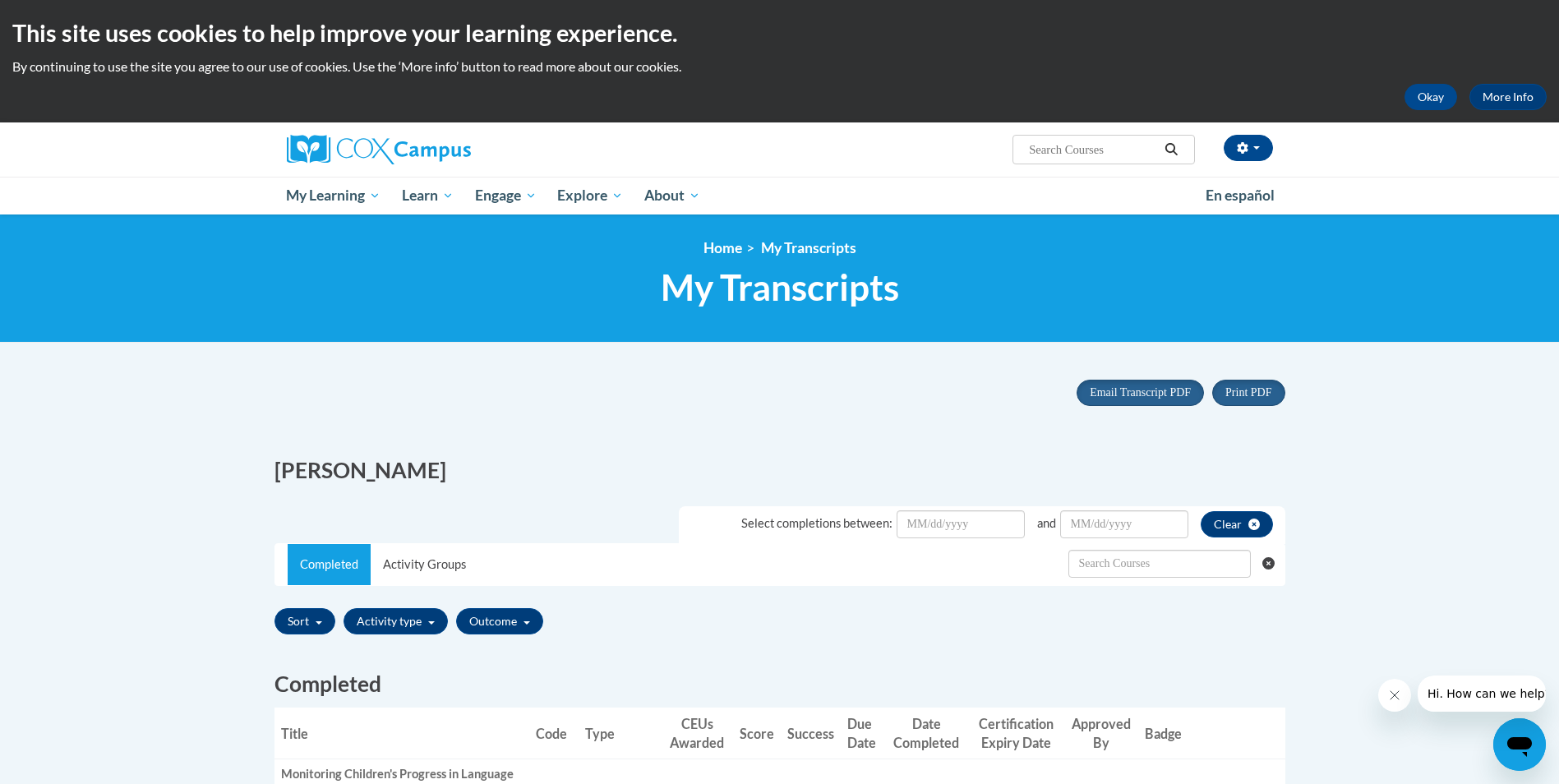
click at [1053, 156] on input "Search..." at bounding box center [1093, 149] width 132 height 19
type input "the power of language"
